Goal: Find specific page/section: Find specific page/section

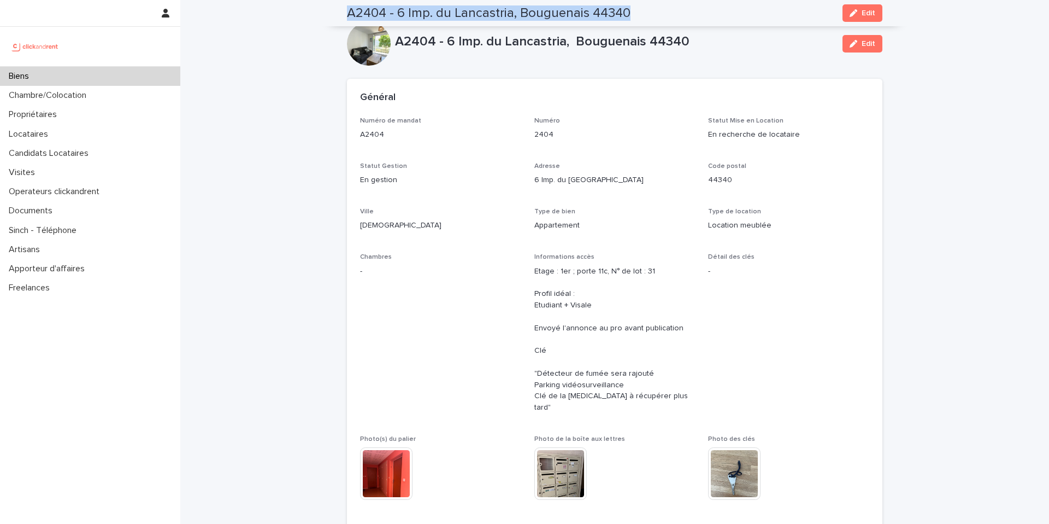
scroll to position [93, 0]
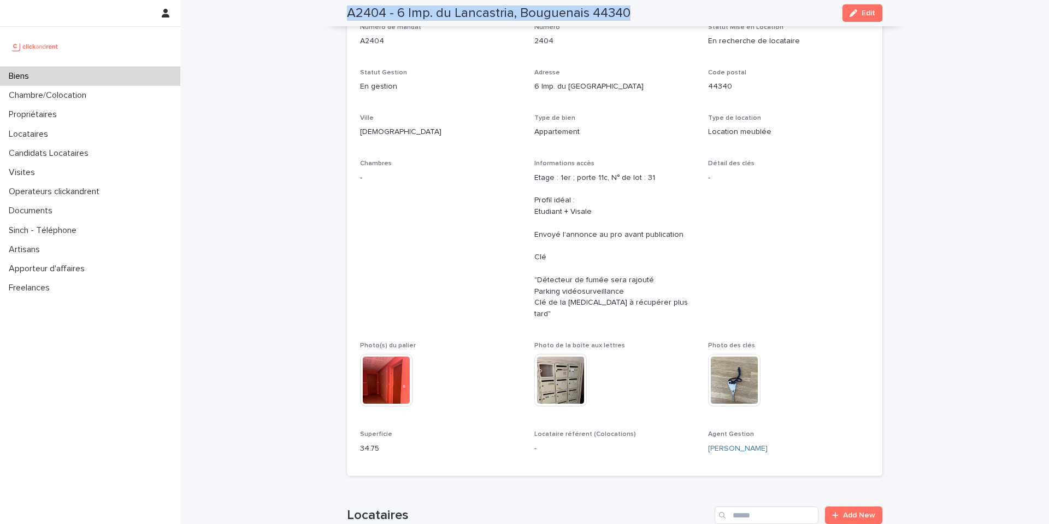
click at [99, 81] on div "Biens" at bounding box center [90, 76] width 180 height 19
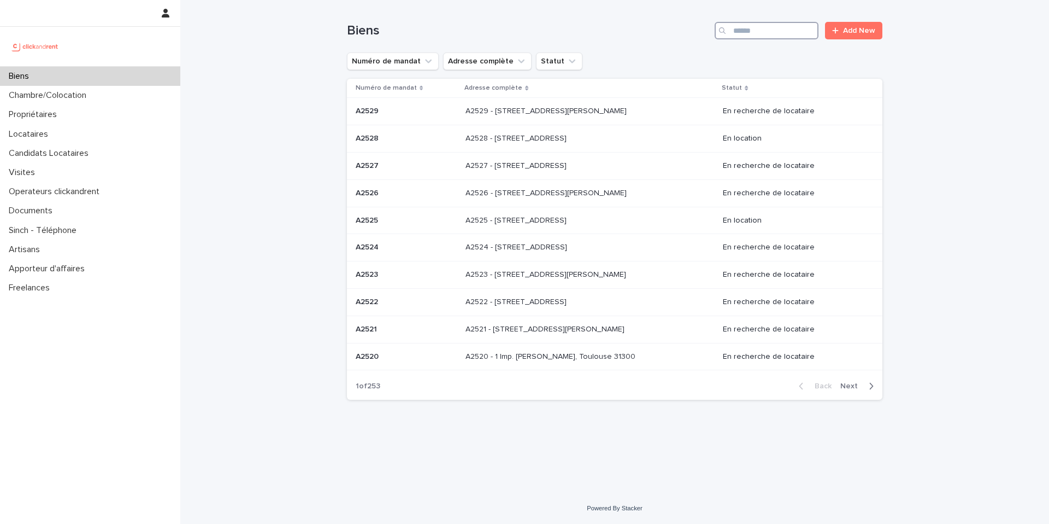
click at [800, 28] on input "Search" at bounding box center [767, 30] width 104 height 17
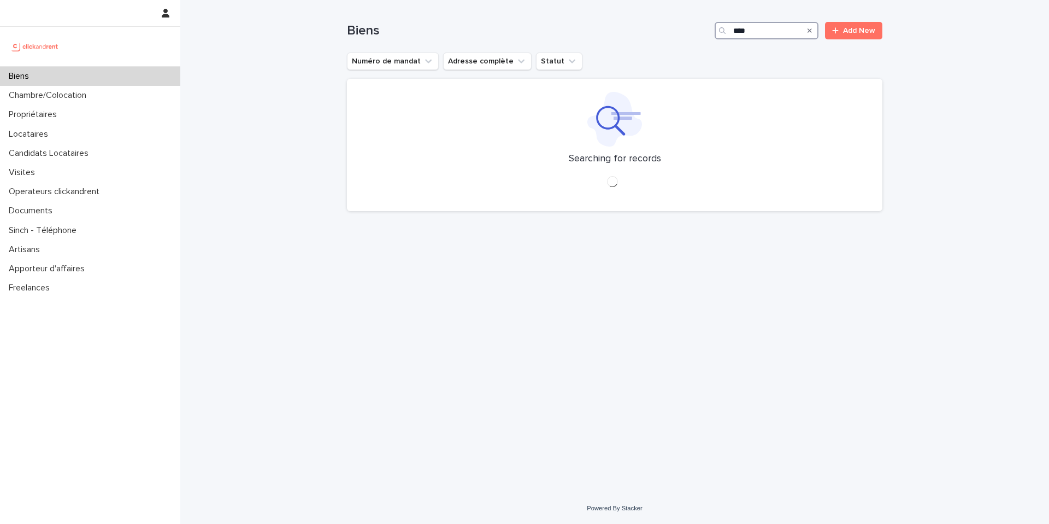
type input "*****"
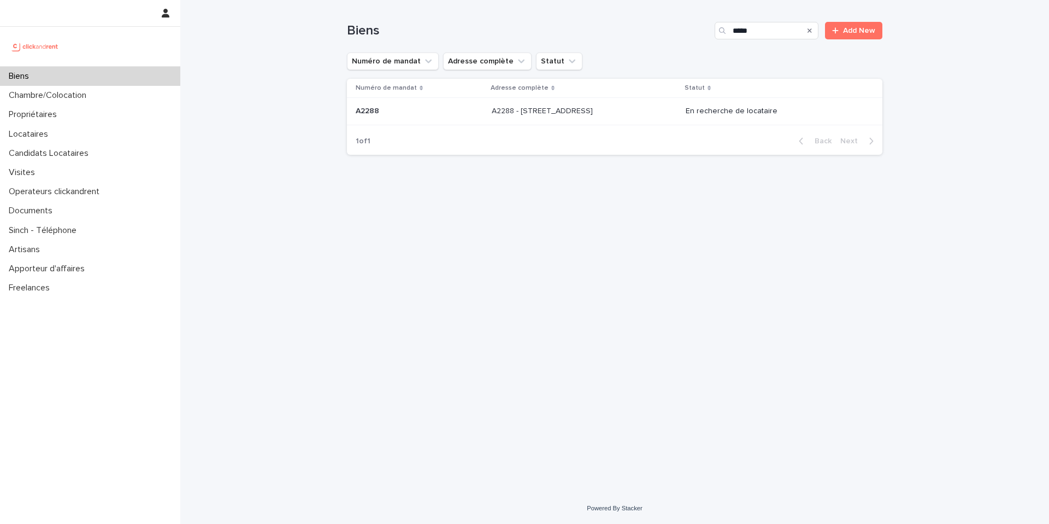
click at [507, 111] on p "A2288 - [STREET_ADDRESS]" at bounding box center [543, 109] width 103 height 11
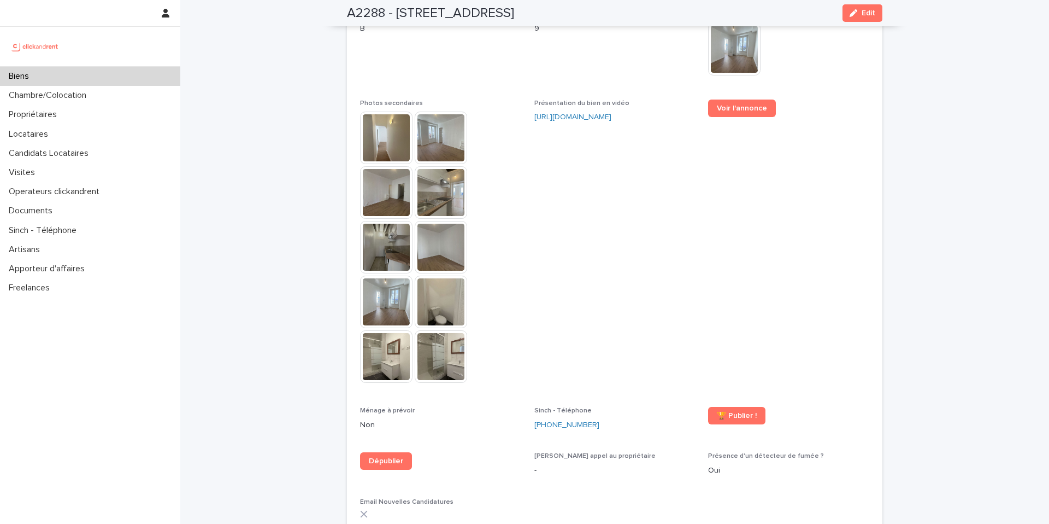
scroll to position [2617, 0]
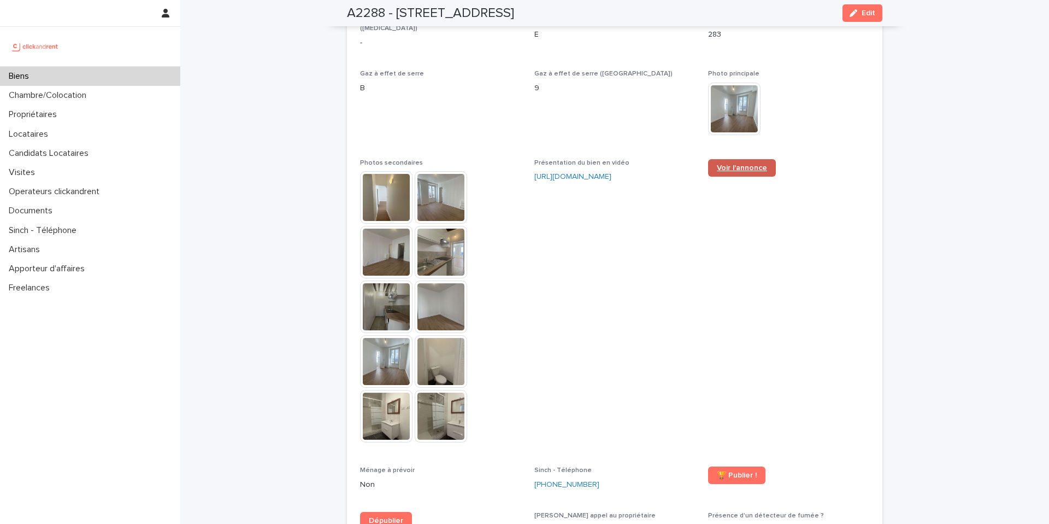
click at [737, 159] on link "Voir l'annonce" at bounding box center [742, 167] width 68 height 17
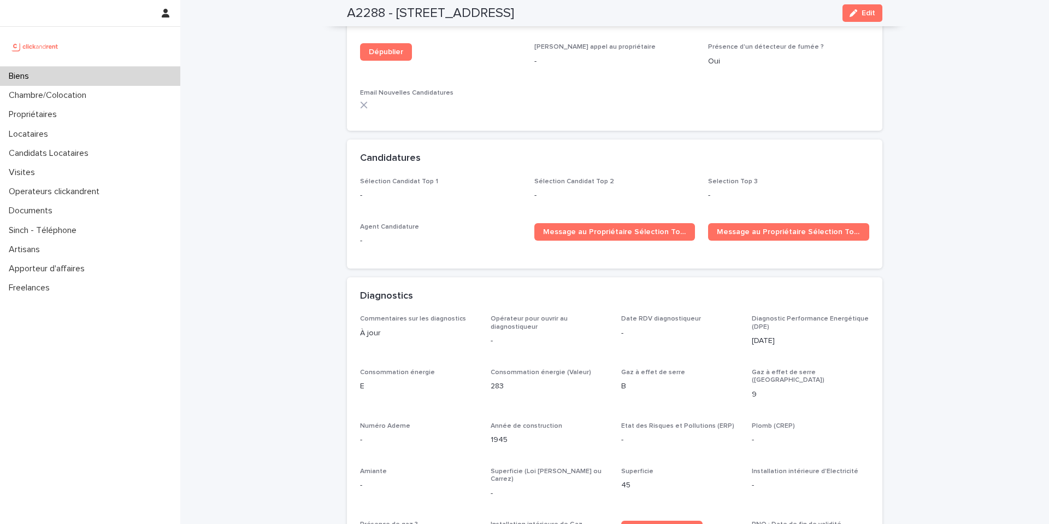
scroll to position [3085, 0]
